Goal: Check status: Check status

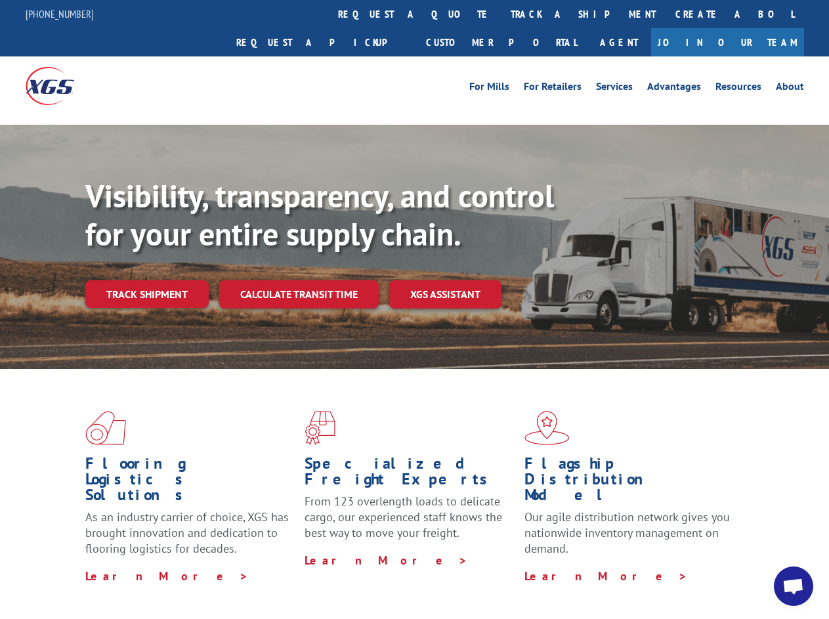
click at [414, 309] on div "Visibility, transparency, and control for your entire supply chain. Track shipm…" at bounding box center [457, 268] width 744 height 183
click at [501, 14] on link "track a shipment" at bounding box center [583, 14] width 165 height 28
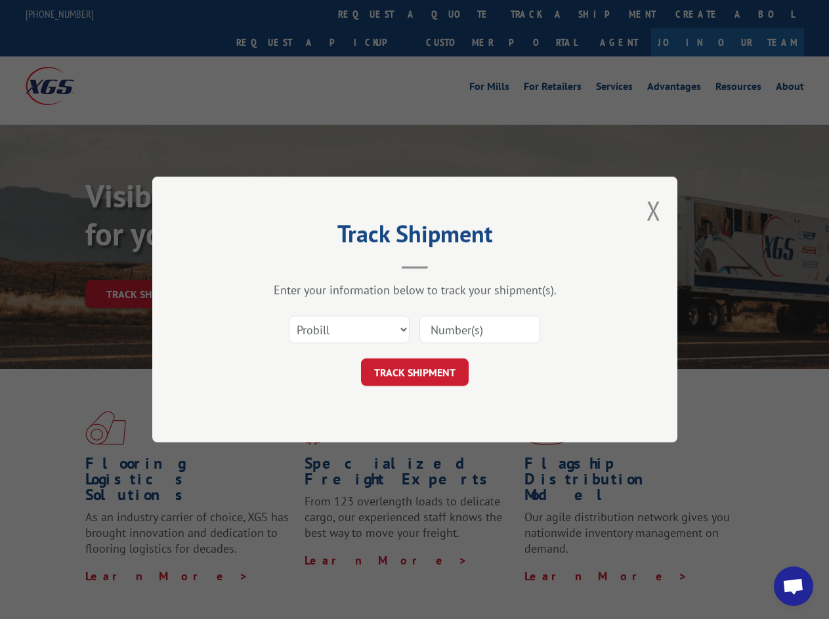
click at [458, 14] on div "Track Shipment Enter your information below to track your shipment(s). Select c…" at bounding box center [414, 309] width 829 height 619
click at [540, 14] on div "Track Shipment Enter your information below to track your shipment(s). Select c…" at bounding box center [414, 309] width 829 height 619
click at [146, 265] on div "Track Shipment Enter your information below to track your shipment(s). Select c…" at bounding box center [414, 309] width 829 height 619
click at [298, 265] on header "Track Shipment" at bounding box center [415, 247] width 394 height 45
click at [446, 265] on header "Track Shipment" at bounding box center [415, 247] width 394 height 45
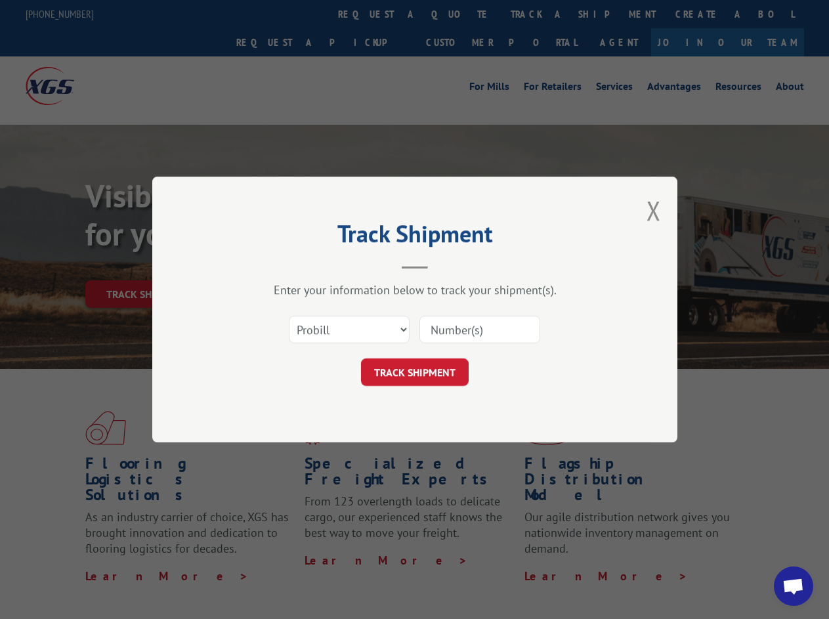
click at [794, 586] on span "Open chat" at bounding box center [794, 587] width 22 height 18
